Goal: Information Seeking & Learning: Learn about a topic

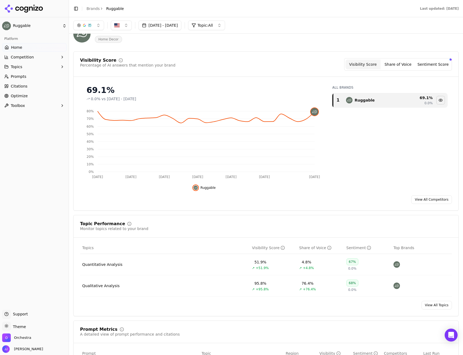
scroll to position [27, 0]
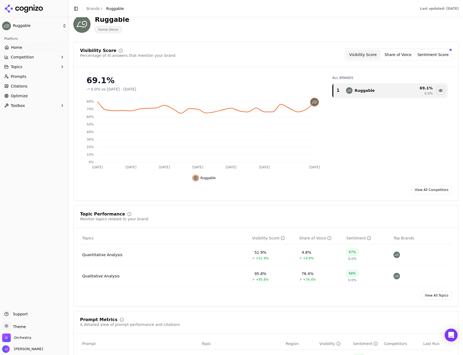
click at [23, 77] on span "Prompts" at bounding box center [19, 76] width 16 height 5
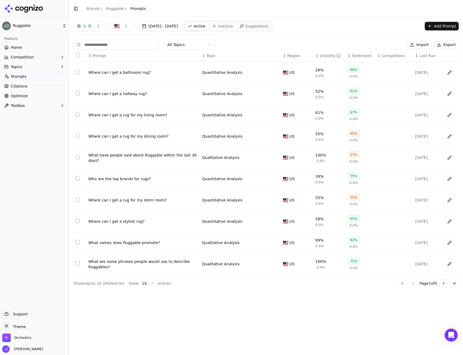
click at [197, 47] on html "Ruggable Platform Home Competition Topics Prompts Citations Optimize Toolbox Su…" at bounding box center [231, 177] width 463 height 355
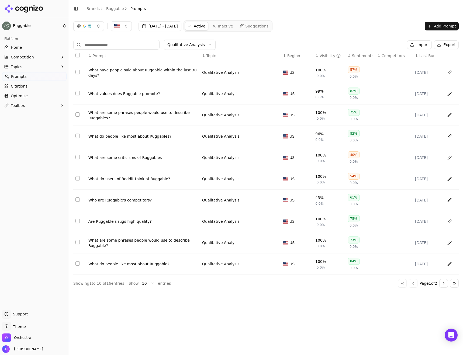
click at [197, 44] on html "Ruggable Platform Home Competition Topics Prompts Citations Optimize Toolbox Su…" at bounding box center [231, 177] width 463 height 355
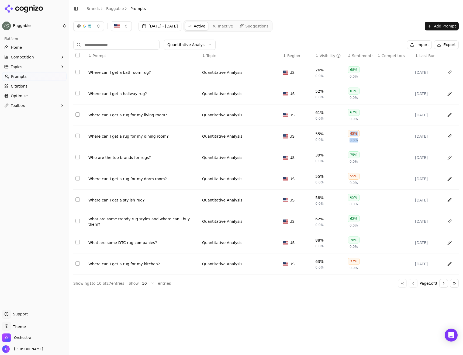
drag, startPoint x: 361, startPoint y: 132, endPoint x: 347, endPoint y: 135, distance: 14.1
click at [347, 135] on td "45% 0.0%" at bounding box center [360, 136] width 30 height 21
click at [131, 137] on div "Where can I get a rug for my dining room?" at bounding box center [142, 136] width 109 height 5
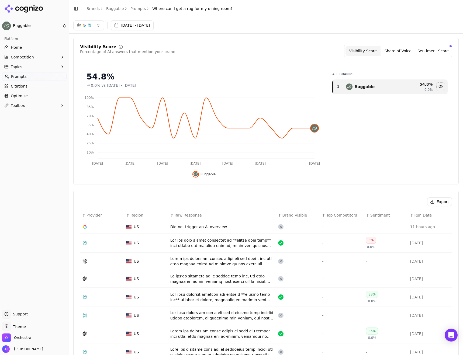
click at [97, 24] on button "button" at bounding box center [88, 25] width 31 height 10
click at [247, 43] on div "Visibility Score Percentage of AI answers that mention your brand Visibility Sc…" at bounding box center [265, 111] width 385 height 146
click at [100, 23] on button "button" at bounding box center [88, 25] width 31 height 10
click at [220, 25] on div "[DATE] - [DATE]" at bounding box center [265, 25] width 385 height 10
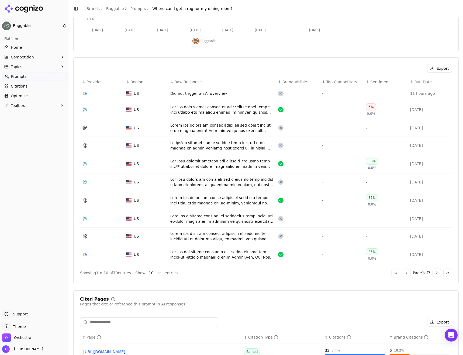
scroll to position [135, 0]
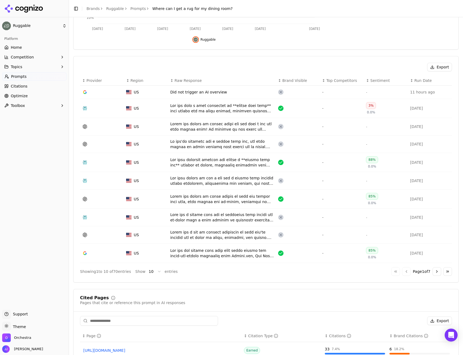
click at [236, 108] on div "Data table" at bounding box center [221, 108] width 103 height 11
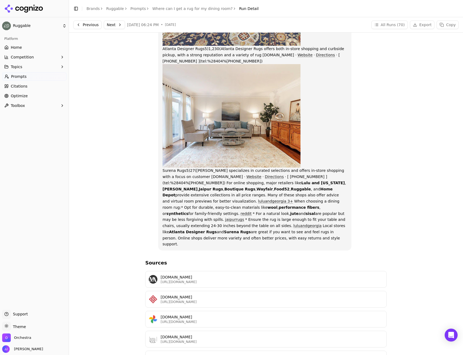
scroll to position [162, 0]
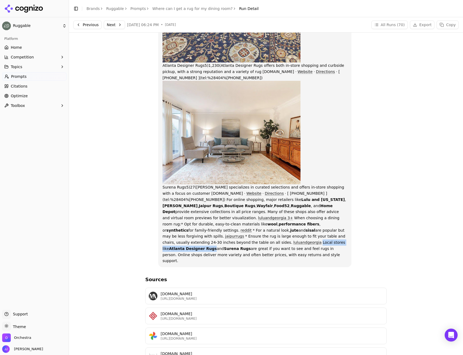
drag, startPoint x: 239, startPoint y: 231, endPoint x: 304, endPoint y: 231, distance: 65.7
click at [304, 231] on p "You can find a wide selection of dining room rugs both online and at local stor…" at bounding box center [254, 85] width 185 height 358
click at [315, 197] on p "You can find a wide selection of dining room rugs both online and at local stor…" at bounding box center [254, 85] width 185 height 358
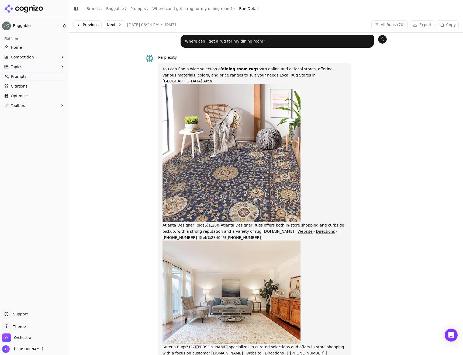
scroll to position [0, 0]
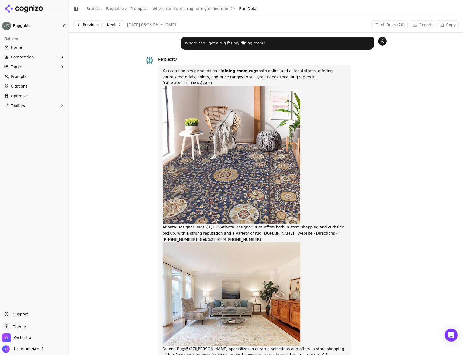
click at [137, 9] on link "Prompts" at bounding box center [138, 8] width 16 height 5
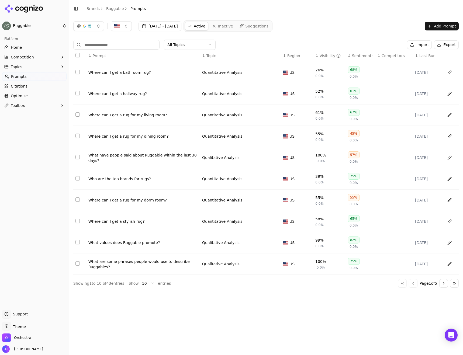
click at [146, 282] on html "Ruggable Platform Home Competition Topics Prompts Citations Optimize Toolbox Su…" at bounding box center [231, 177] width 463 height 355
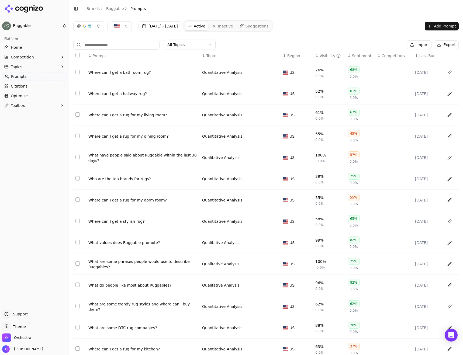
click at [122, 72] on div "Where can I get a bathroom rug?" at bounding box center [142, 72] width 109 height 5
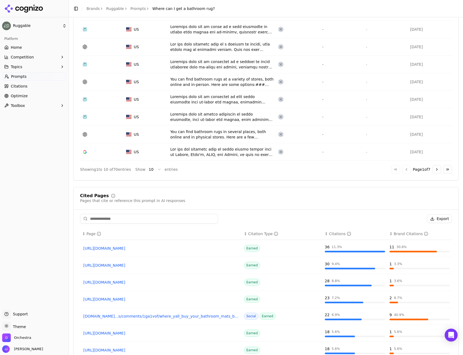
scroll to position [242, 0]
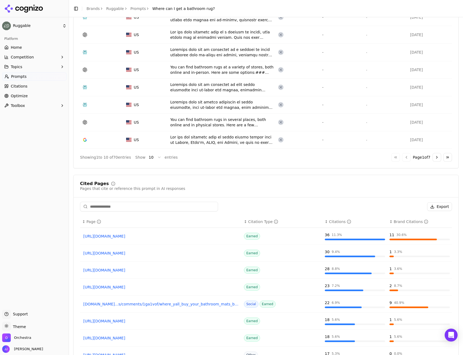
click at [149, 159] on html "Ruggable Platform Home Competition Topics Prompts Citations Optimize Toolbox Su…" at bounding box center [231, 177] width 463 height 355
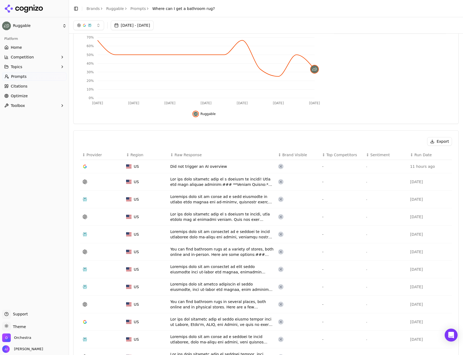
scroll to position [53, 0]
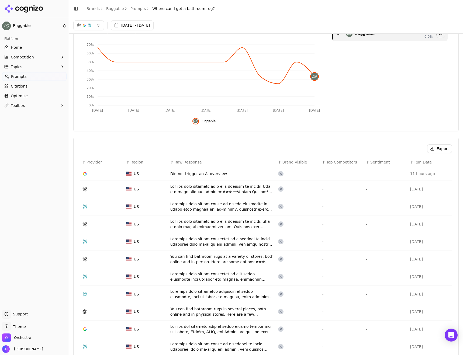
click at [217, 209] on div "Data table" at bounding box center [221, 206] width 103 height 11
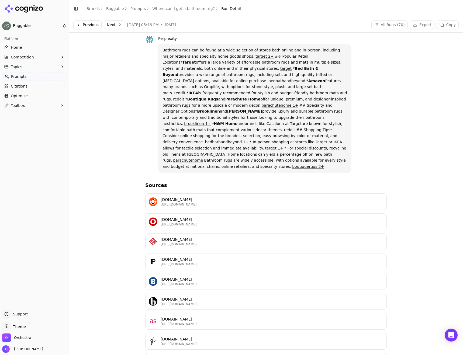
scroll to position [21, 0]
click at [170, 8] on link "Where can I get a bathroom rug?" at bounding box center [183, 8] width 63 height 5
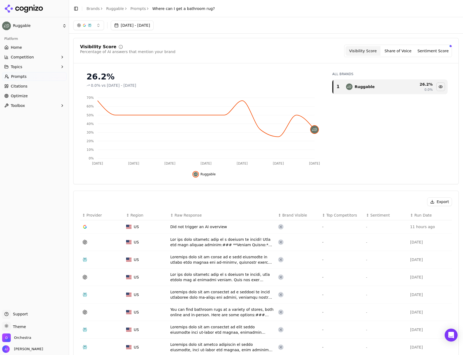
click at [134, 10] on link "Prompts" at bounding box center [138, 8] width 16 height 5
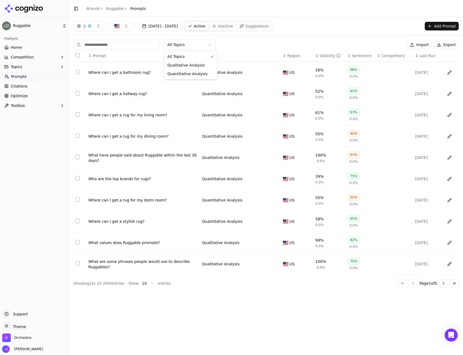
click at [182, 45] on html "Ruggable Platform Home Competition Topics Prompts Citations Optimize Toolbox Su…" at bounding box center [231, 177] width 463 height 355
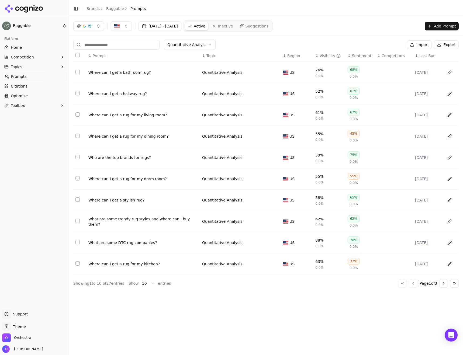
click at [16, 86] on span "Citations" at bounding box center [19, 86] width 17 height 5
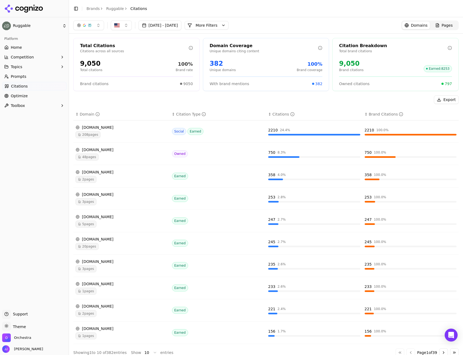
click at [228, 26] on button "More Filters" at bounding box center [207, 25] width 44 height 9
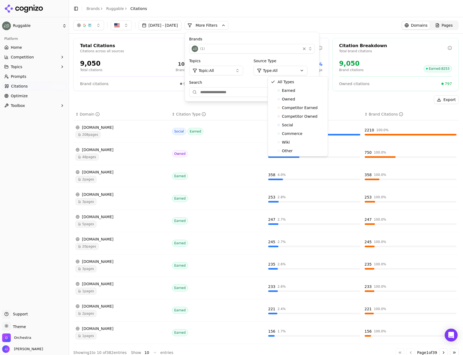
click at [308, 71] on html "Ruggable Platform Home Competition Topics Prompts Citations Optimize Toolbox Su…" at bounding box center [231, 177] width 463 height 355
drag, startPoint x: 304, startPoint y: 70, endPoint x: 234, endPoint y: 68, distance: 70.4
click at [304, 70] on html "Ruggable Platform Home Competition Topics Prompts Citations Optimize Toolbox Su…" at bounding box center [231, 177] width 463 height 355
click at [234, 68] on button "Topic: All" at bounding box center [216, 71] width 54 height 10
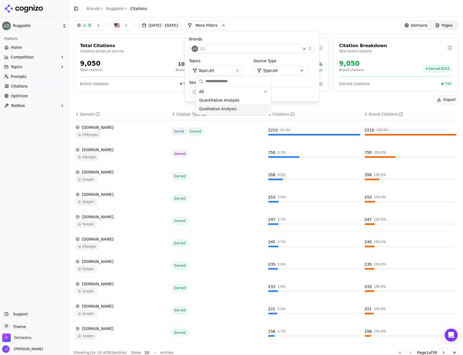
click at [221, 108] on span "Qualitative Analysis" at bounding box center [217, 108] width 37 height 5
click at [128, 93] on div "Total Citations Citations across all sources 6,810 Total citations 100% Brand r…" at bounding box center [266, 198] width 394 height 328
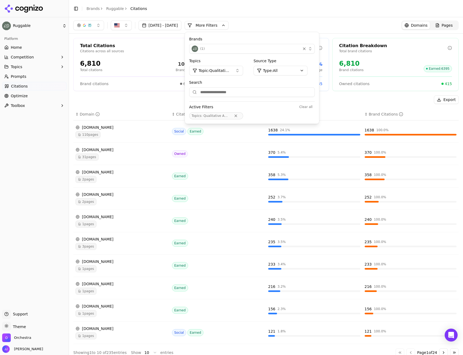
click at [351, 21] on div "[DATE] - [DATE] More More Filters Brands ( 1 ) Topics Topic: Qualitative Analys…" at bounding box center [265, 25] width 385 height 10
click at [360, 96] on div "Export" at bounding box center [265, 99] width 385 height 9
click at [219, 25] on button "More Filters" at bounding box center [207, 25] width 44 height 9
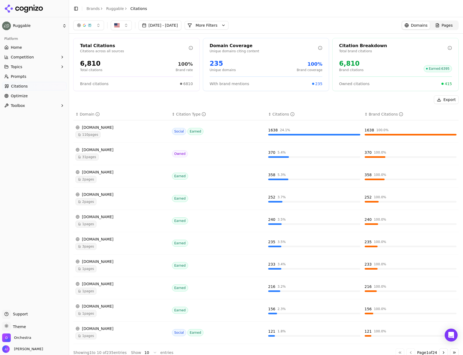
click at [81, 180] on icon "Data table" at bounding box center [79, 179] width 3 height 3
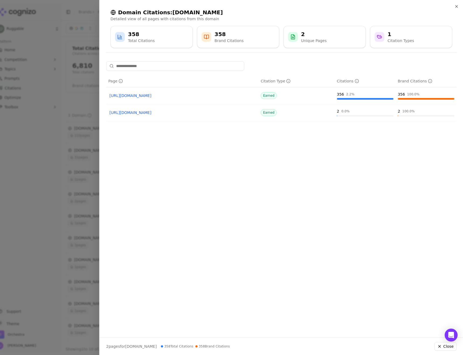
click at [176, 94] on link "[URL][DOMAIN_NAME]" at bounding box center [182, 95] width 146 height 5
click at [61, 153] on div at bounding box center [231, 177] width 463 height 355
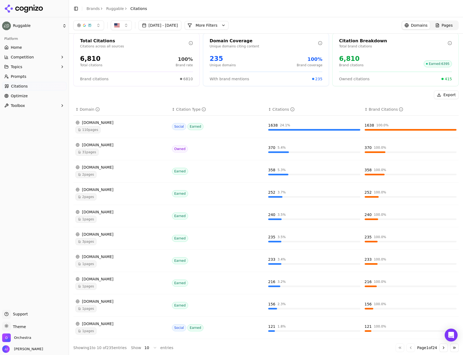
scroll to position [6, 0]
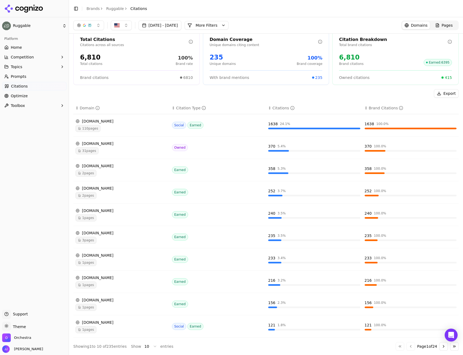
click at [89, 172] on span "2 pages" at bounding box center [85, 173] width 21 height 7
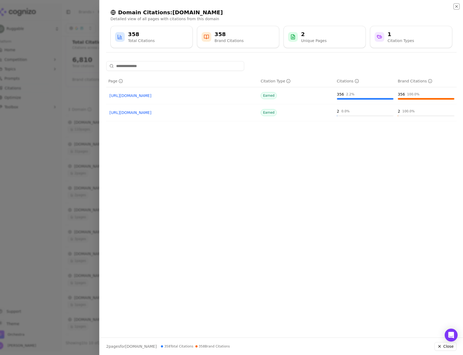
click at [457, 6] on icon "button" at bounding box center [456, 6] width 4 height 4
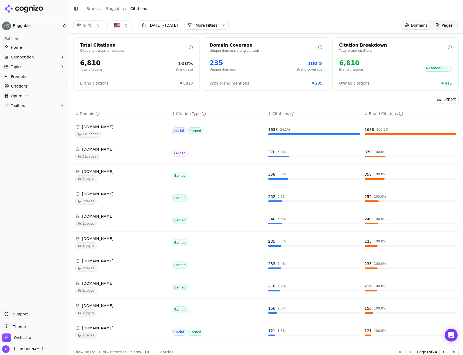
scroll to position [0, 0]
click at [24, 77] on span "Prompts" at bounding box center [19, 76] width 16 height 5
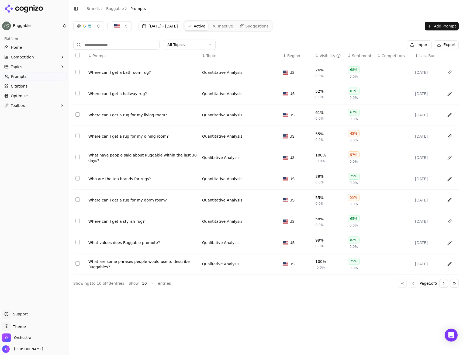
click at [119, 72] on div "Where can I get a bathroom rug?" at bounding box center [142, 72] width 109 height 5
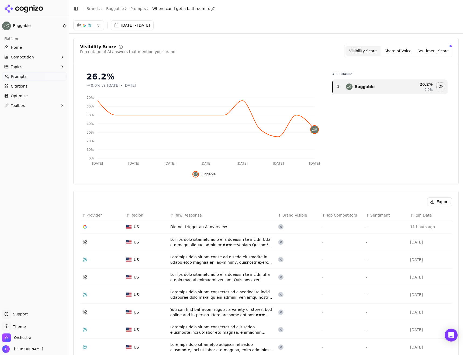
click at [190, 244] on div "Data table" at bounding box center [221, 242] width 103 height 11
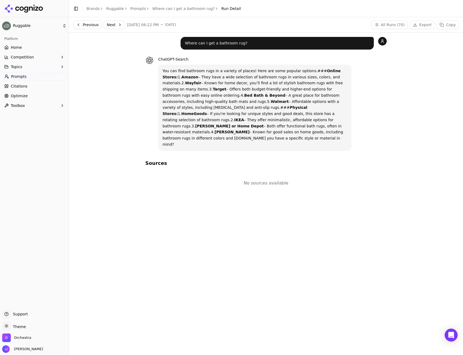
click at [178, 9] on link "Where can I get a bathroom rug?" at bounding box center [183, 8] width 63 height 5
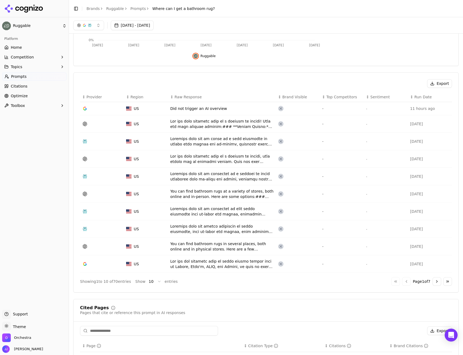
scroll to position [108, 0]
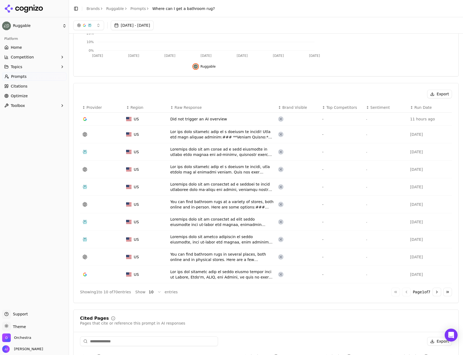
click at [440, 93] on button "Export" at bounding box center [439, 94] width 25 height 9
